Goal: Navigation & Orientation: Find specific page/section

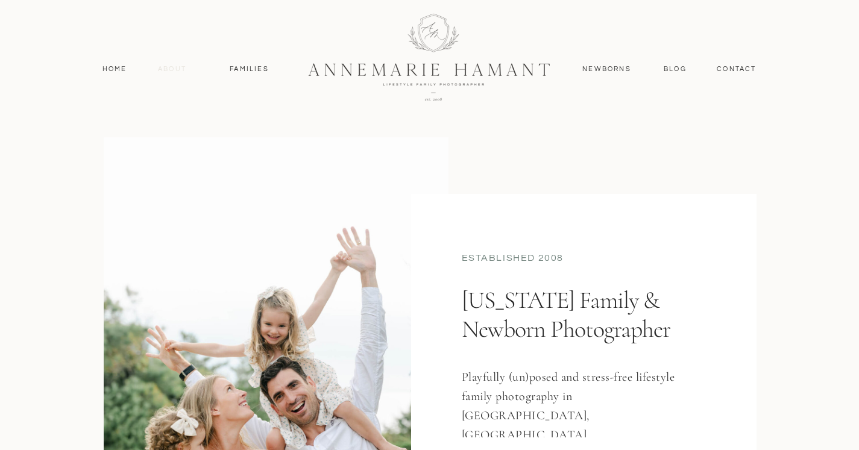
click at [180, 69] on nav "About" at bounding box center [172, 69] width 35 height 11
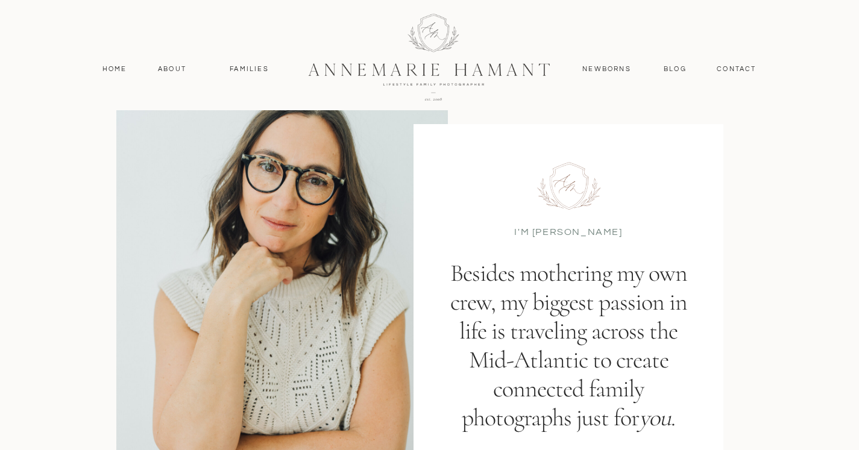
scroll to position [92, 0]
